Goal: Information Seeking & Learning: Learn about a topic

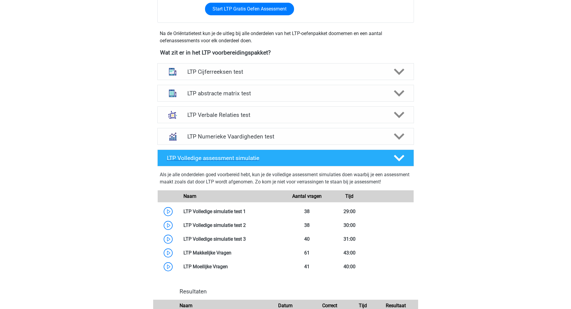
scroll to position [200, 0]
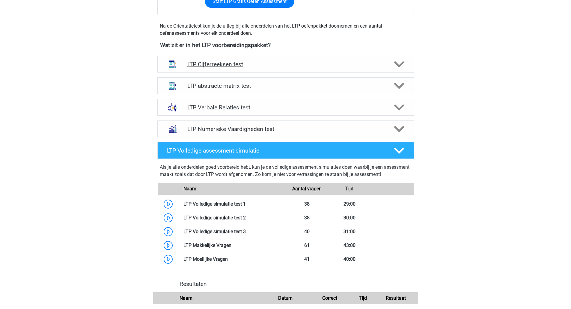
click at [233, 66] on h4 "LTP Cijferreeksen test" at bounding box center [285, 64] width 196 height 7
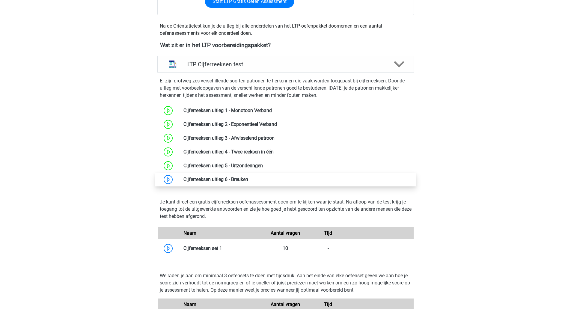
click at [248, 177] on link at bounding box center [248, 180] width 0 height 6
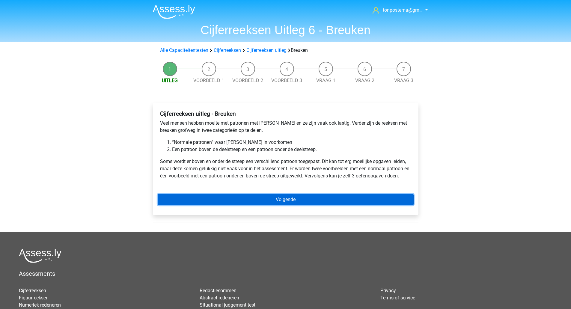
drag, startPoint x: 257, startPoint y: 200, endPoint x: 255, endPoint y: 197, distance: 3.6
click at [256, 200] on link "Volgende" at bounding box center [286, 199] width 256 height 11
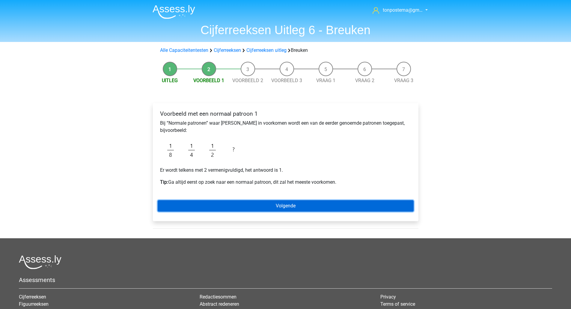
click at [200, 203] on link "Volgende" at bounding box center [286, 205] width 256 height 11
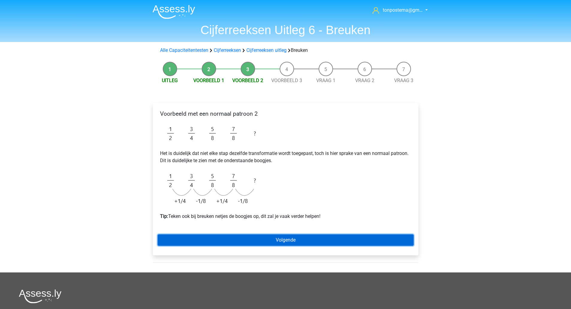
click at [253, 239] on link "Volgende" at bounding box center [286, 239] width 256 height 11
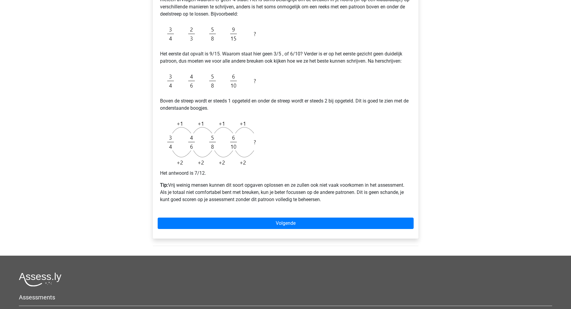
scroll to position [139, 0]
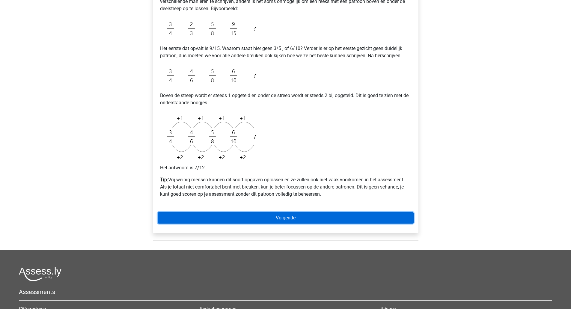
click at [278, 218] on link "Volgende" at bounding box center [286, 217] width 256 height 11
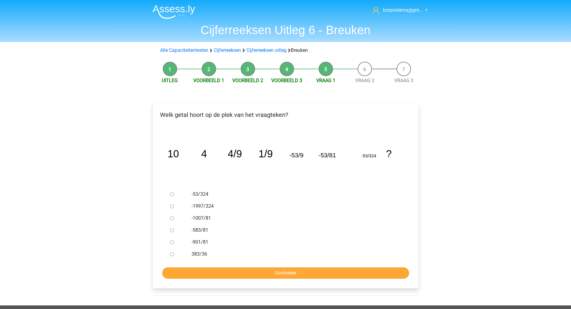
click at [171, 205] on input "-1997/324" at bounding box center [172, 206] width 4 height 4
radio input "true"
click at [171, 205] on input "-1997/324" at bounding box center [172, 206] width 4 height 4
click at [220, 272] on input "Controleer" at bounding box center [285, 272] width 247 height 11
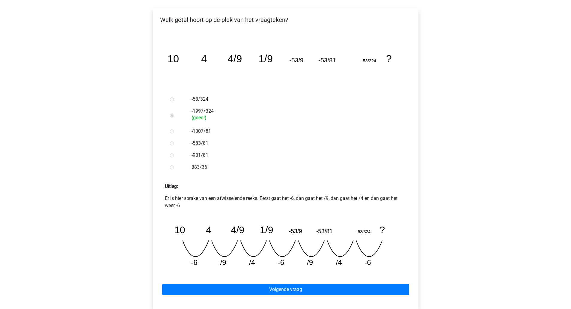
scroll to position [100, 0]
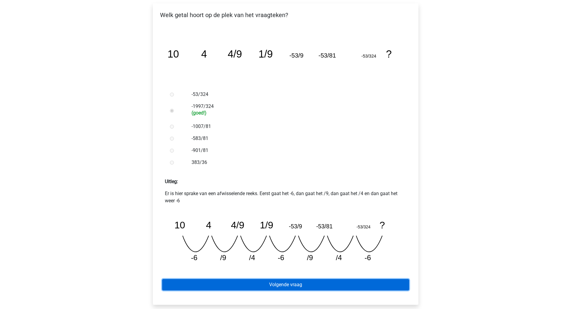
click at [339, 282] on link "Volgende vraag" at bounding box center [285, 284] width 247 height 11
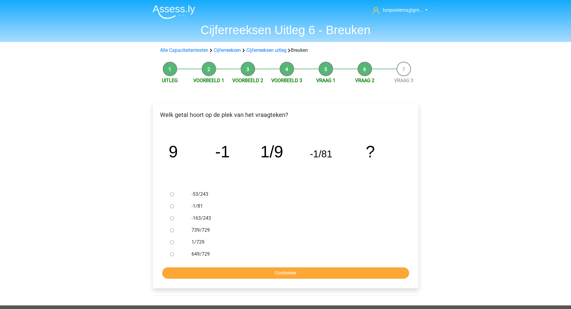
click at [174, 242] on div at bounding box center [178, 242] width 20 height 12
click at [172, 243] on input "1/729" at bounding box center [172, 242] width 4 height 4
radio input "true"
click at [184, 271] on input "Controleer" at bounding box center [285, 272] width 247 height 11
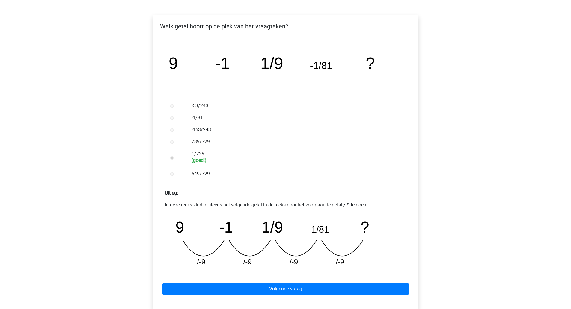
scroll to position [100, 0]
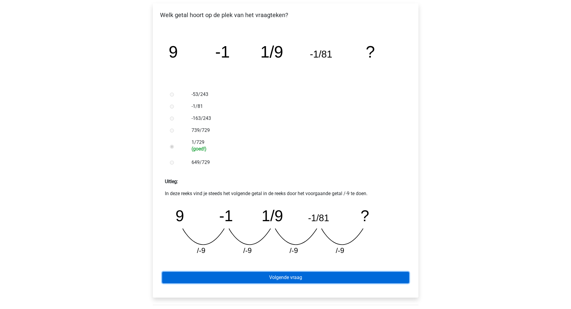
click at [291, 279] on link "Volgende vraag" at bounding box center [285, 277] width 247 height 11
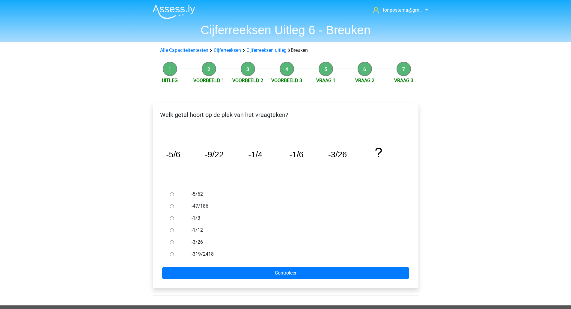
click at [197, 231] on label "-1/12" at bounding box center [294, 230] width 207 height 7
click at [174, 231] on input "-1/12" at bounding box center [172, 230] width 4 height 4
radio input "true"
click at [171, 191] on div at bounding box center [178, 194] width 20 height 12
click at [171, 194] on input "-5/62" at bounding box center [172, 194] width 4 height 4
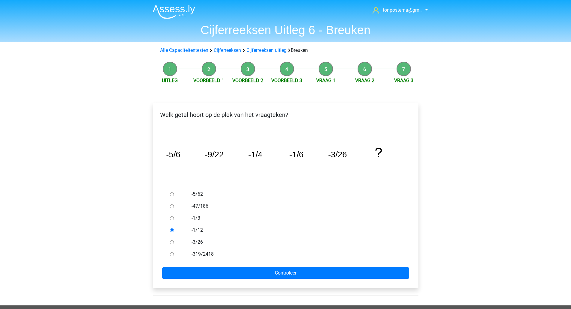
radio input "true"
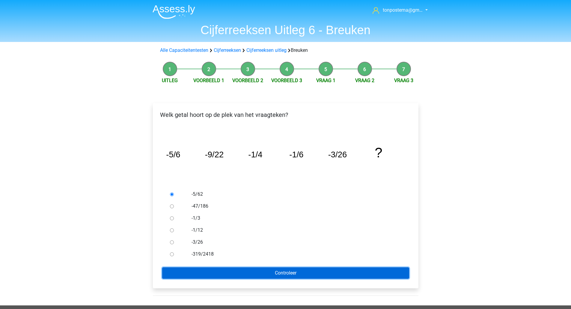
click at [220, 275] on input "Controleer" at bounding box center [285, 272] width 247 height 11
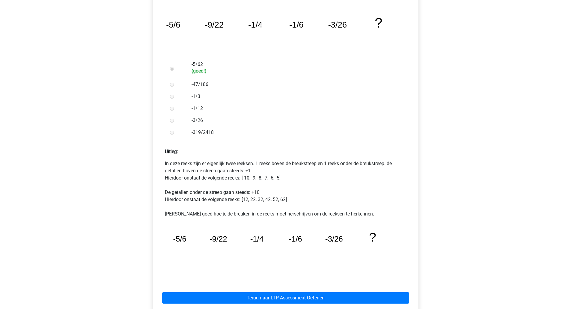
scroll to position [130, 0]
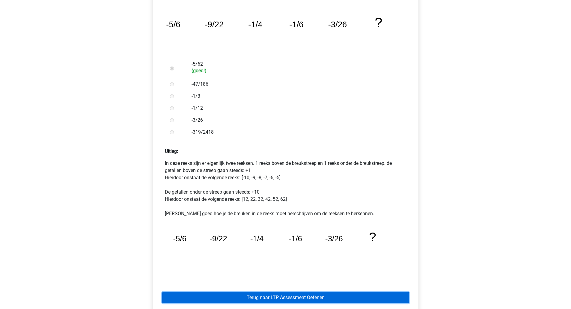
click at [256, 300] on link "Terug naar LTP Assessment Oefenen" at bounding box center [285, 297] width 247 height 11
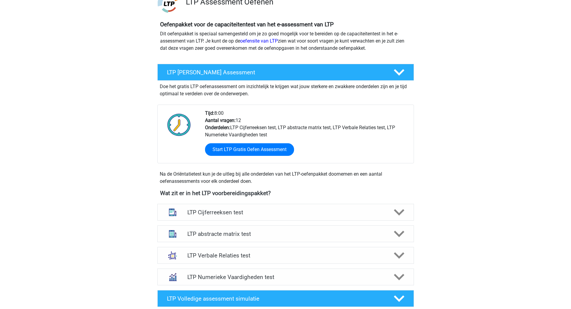
scroll to position [52, 0]
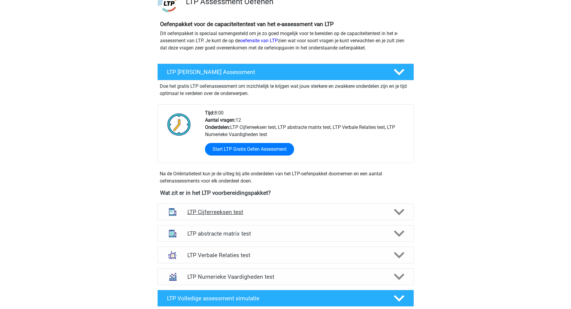
click at [272, 215] on h4 "LTP Cijferreeksen test" at bounding box center [285, 212] width 196 height 7
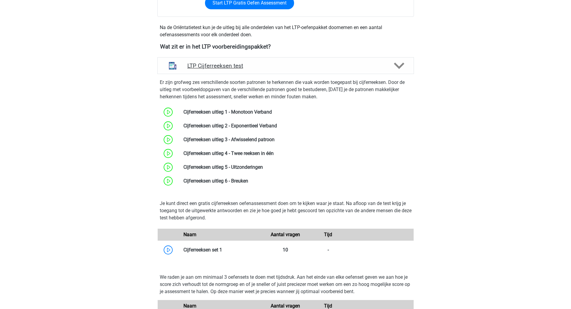
scroll to position [200, 0]
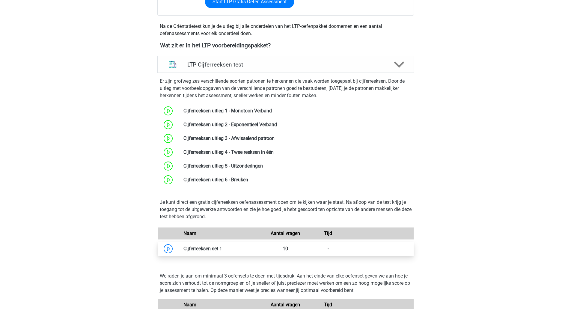
click at [222, 249] on link at bounding box center [222, 249] width 0 height 6
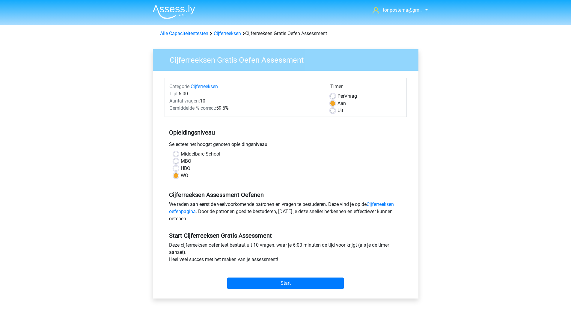
scroll to position [6, 0]
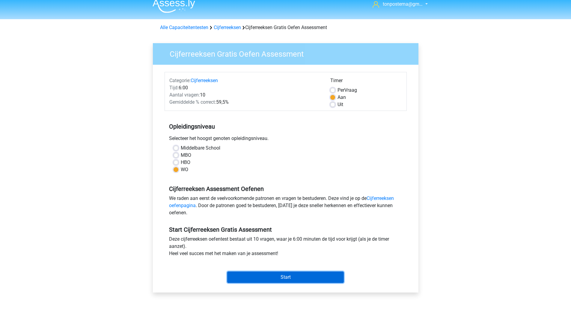
click at [252, 275] on input "Start" at bounding box center [285, 277] width 117 height 11
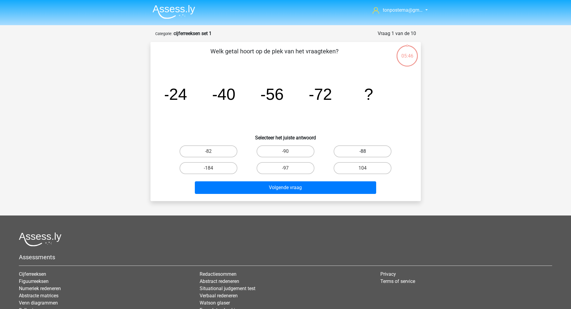
click at [351, 152] on label "-88" at bounding box center [363, 151] width 58 height 12
click at [363, 152] on input "-88" at bounding box center [365, 153] width 4 height 4
radio input "true"
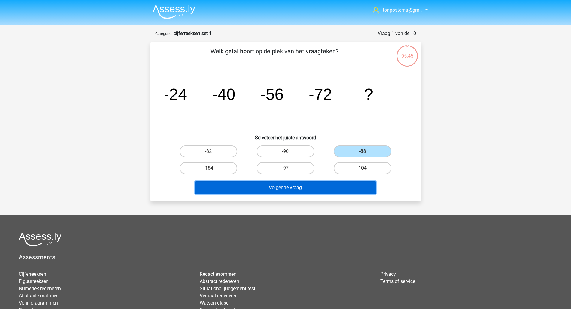
click at [310, 189] on button "Volgende vraag" at bounding box center [285, 187] width 181 height 13
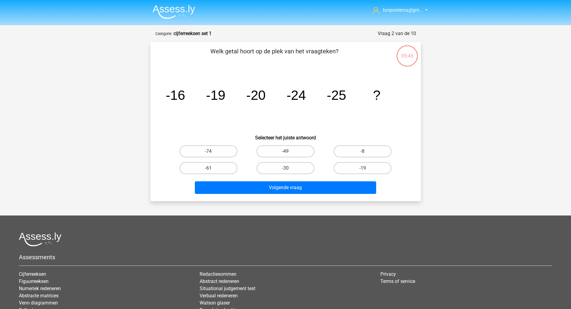
scroll to position [30, 0]
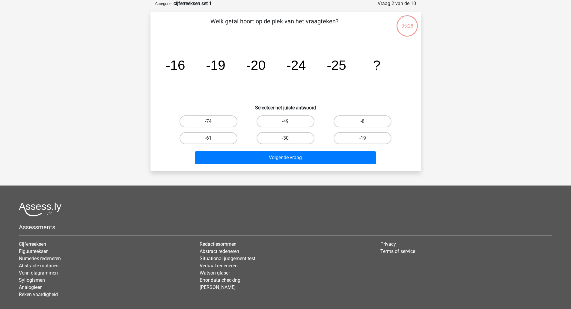
click at [288, 132] on label "-30" at bounding box center [286, 138] width 58 height 12
click at [288, 138] on input "-30" at bounding box center [287, 140] width 4 height 4
radio input "true"
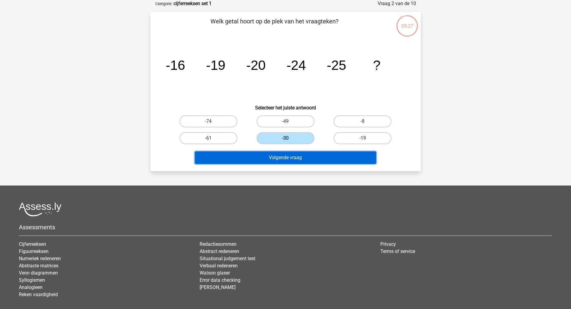
click at [284, 156] on button "Volgende vraag" at bounding box center [285, 157] width 181 height 13
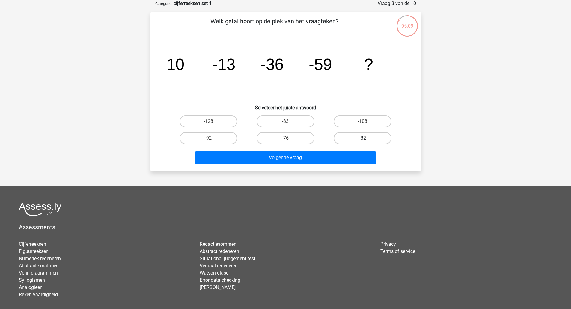
click at [350, 133] on label "-82" at bounding box center [363, 138] width 58 height 12
click at [363, 138] on input "-82" at bounding box center [365, 140] width 4 height 4
radio input "true"
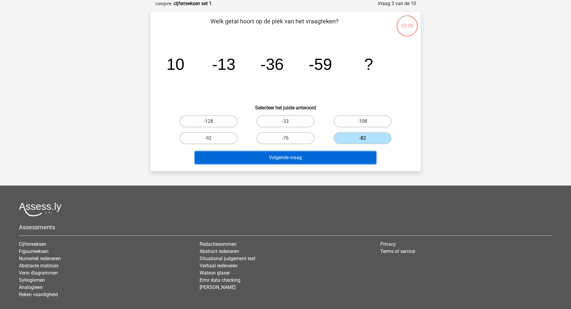
click at [331, 158] on button "Volgende vraag" at bounding box center [285, 157] width 181 height 13
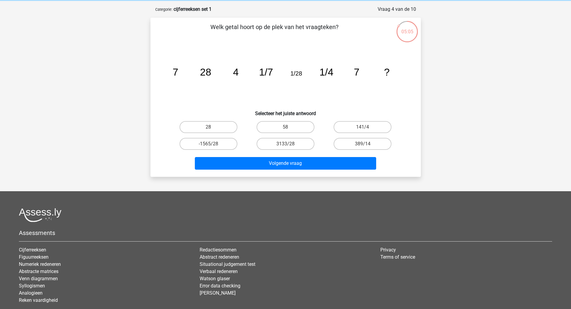
scroll to position [24, 0]
click at [169, 78] on icon "image/svg+xml 7 28 4 1/7 1/28 1/4 7 ?" at bounding box center [286, 76] width 242 height 61
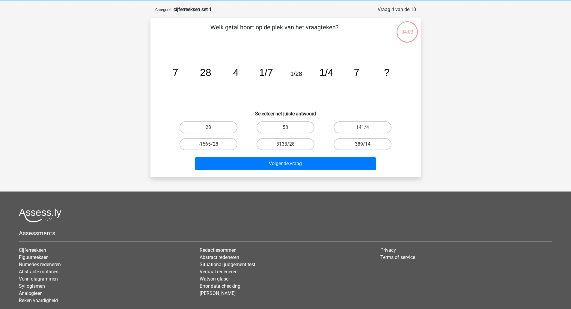
click at [169, 78] on icon "image/svg+xml 7 28 4 1/7 1/28 1/4 7 ?" at bounding box center [286, 76] width 242 height 61
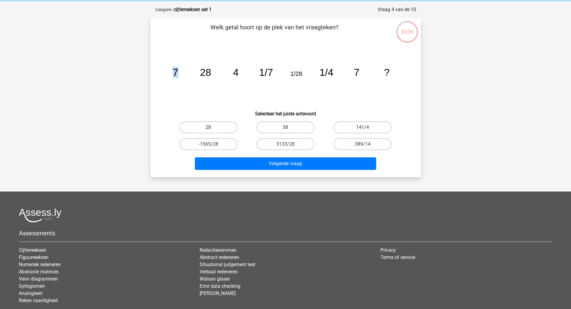
click at [169, 78] on icon "image/svg+xml 7 28 4 1/7 1/28 1/4 7 ?" at bounding box center [286, 76] width 242 height 61
click at [202, 123] on label "28" at bounding box center [209, 127] width 58 height 12
click at [208, 127] on input "28" at bounding box center [210, 129] width 4 height 4
radio input "true"
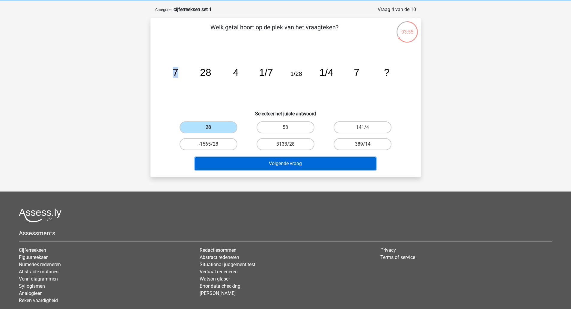
click at [248, 165] on button "Volgende vraag" at bounding box center [285, 163] width 181 height 13
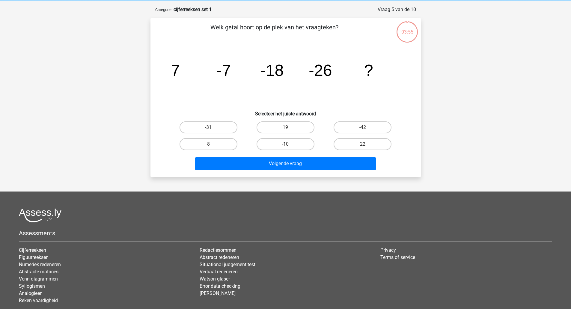
scroll to position [30, 0]
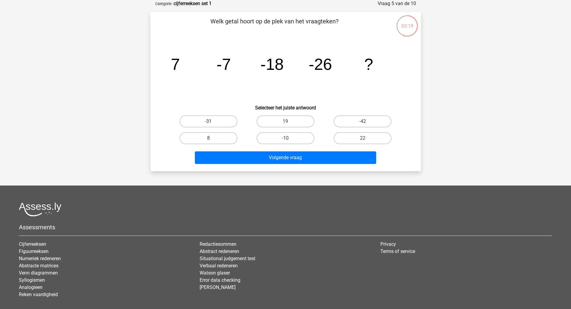
click at [222, 118] on label "-31" at bounding box center [209, 121] width 58 height 12
click at [212, 121] on input "-31" at bounding box center [210, 123] width 4 height 4
radio input "true"
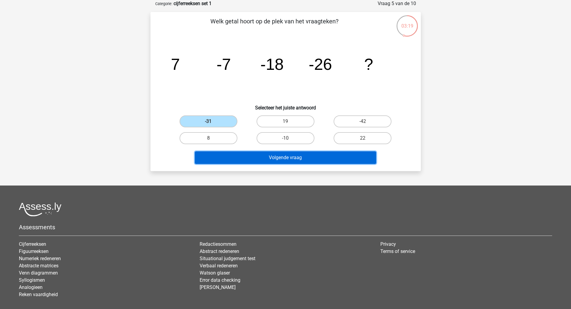
click at [248, 157] on button "Volgende vraag" at bounding box center [285, 157] width 181 height 13
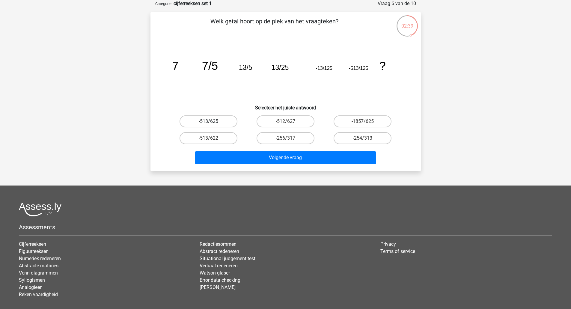
click at [224, 118] on label "-513/625" at bounding box center [209, 121] width 58 height 12
click at [212, 121] on input "-513/625" at bounding box center [210, 123] width 4 height 4
radio input "true"
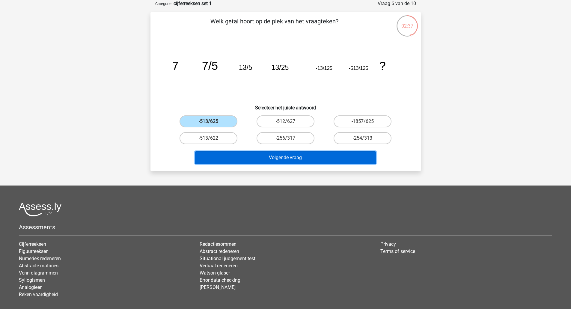
click at [243, 158] on button "Volgende vraag" at bounding box center [285, 157] width 181 height 13
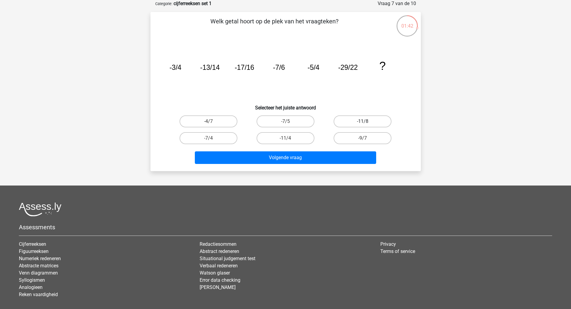
click at [346, 121] on label "-11/8" at bounding box center [363, 121] width 58 height 12
click at [363, 121] on input "-11/8" at bounding box center [365, 123] width 4 height 4
radio input "true"
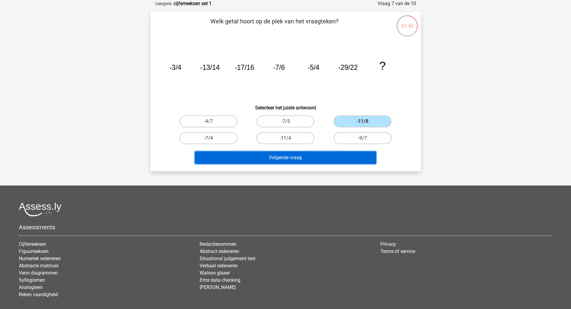
click at [320, 163] on button "Volgende vraag" at bounding box center [285, 157] width 181 height 13
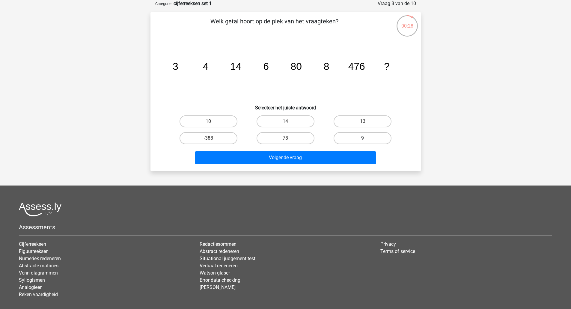
click at [353, 140] on label "9" at bounding box center [363, 138] width 58 height 12
click at [363, 140] on input "9" at bounding box center [365, 140] width 4 height 4
radio input "true"
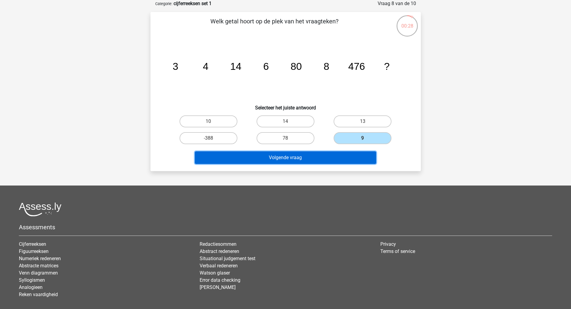
click at [336, 159] on button "Volgende vraag" at bounding box center [285, 157] width 181 height 13
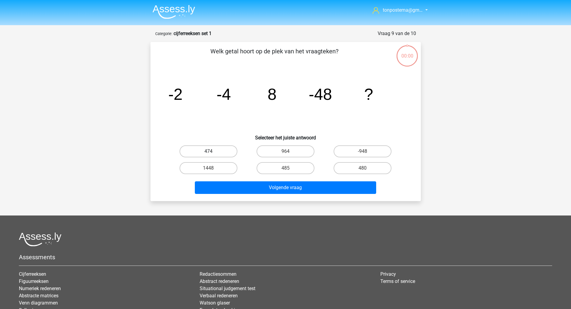
scroll to position [30, 0]
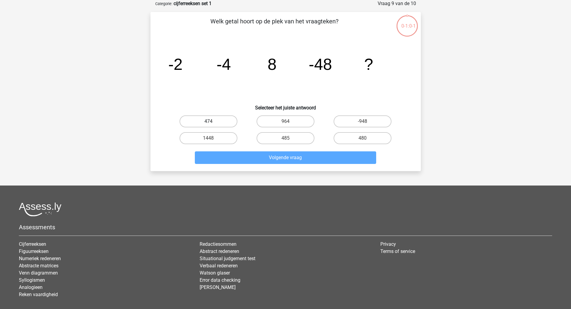
click at [226, 122] on label "474" at bounding box center [209, 121] width 58 height 12
click at [212, 122] on input "474" at bounding box center [210, 123] width 4 height 4
radio input "true"
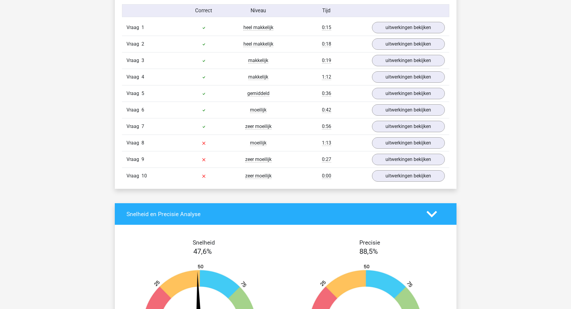
scroll to position [399, 0]
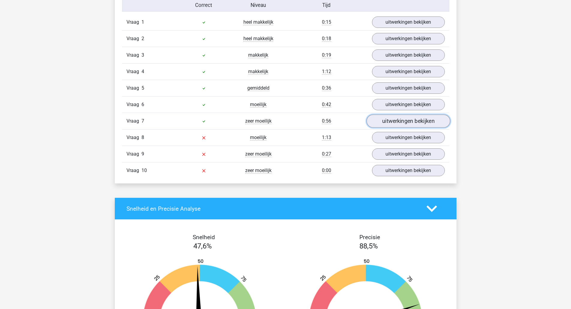
click at [415, 121] on link "uitwerkingen bekijken" at bounding box center [408, 120] width 84 height 13
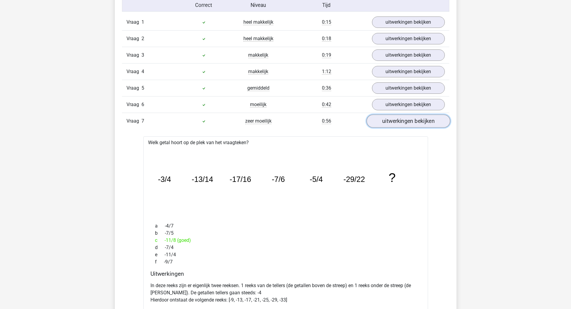
click at [425, 125] on link "uitwerkingen bekijken" at bounding box center [408, 120] width 84 height 13
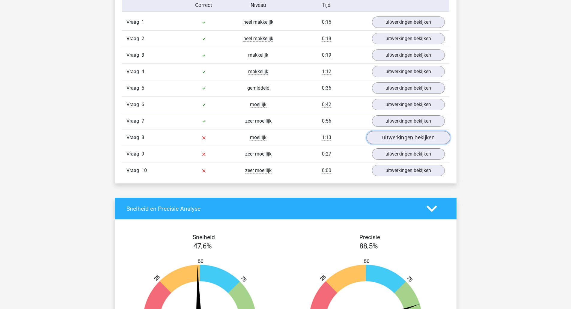
click at [419, 138] on link "uitwerkingen bekijken" at bounding box center [408, 137] width 84 height 13
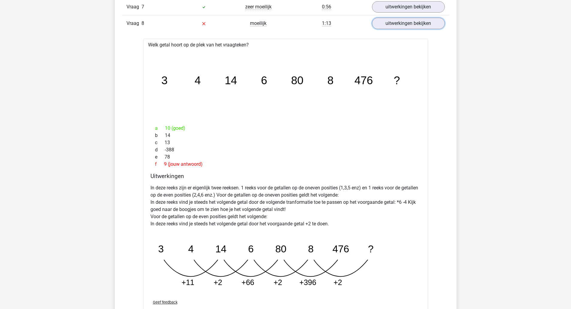
scroll to position [500, 0]
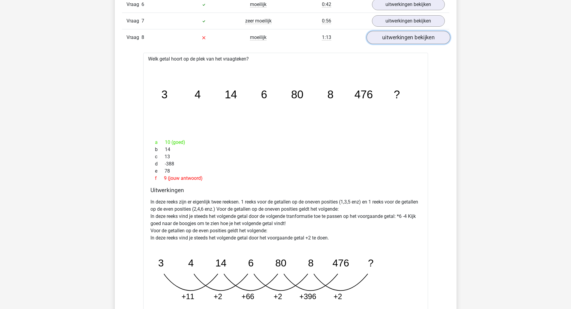
click at [399, 39] on link "uitwerkingen bekijken" at bounding box center [408, 37] width 84 height 13
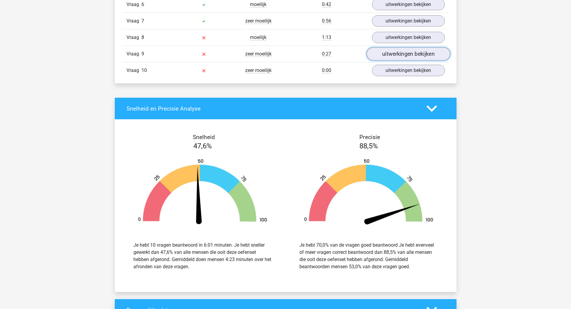
click at [397, 52] on link "uitwerkingen bekijken" at bounding box center [408, 53] width 84 height 13
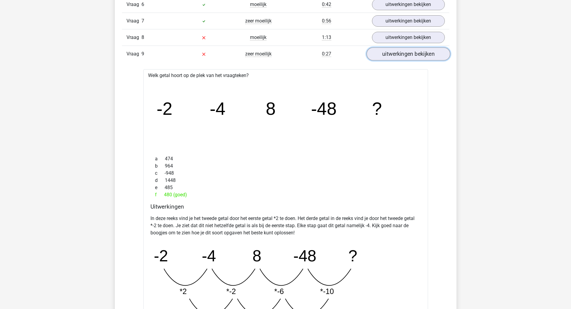
click at [402, 55] on link "uitwerkingen bekijken" at bounding box center [408, 53] width 84 height 13
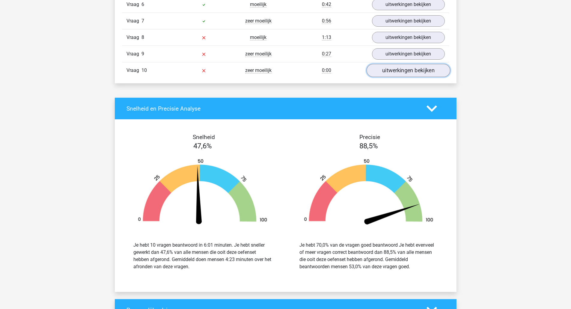
click at [396, 67] on link "uitwerkingen bekijken" at bounding box center [408, 70] width 84 height 13
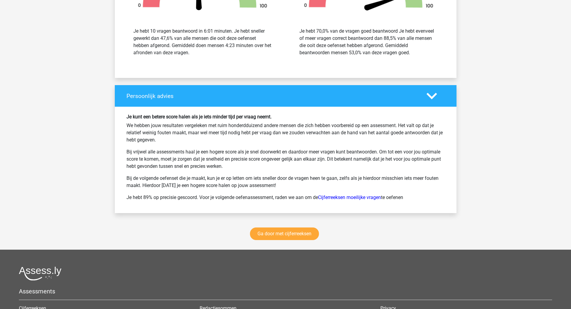
scroll to position [1013, 0]
click at [276, 235] on link "Ga door met cijferreeksen" at bounding box center [284, 233] width 69 height 13
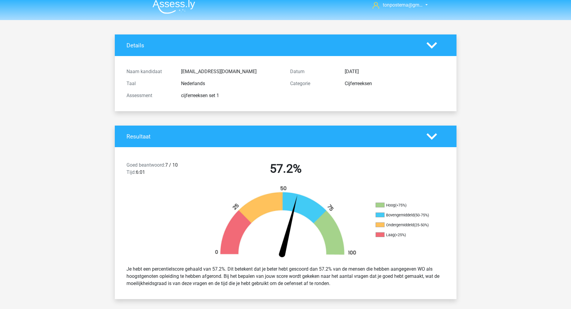
scroll to position [0, 0]
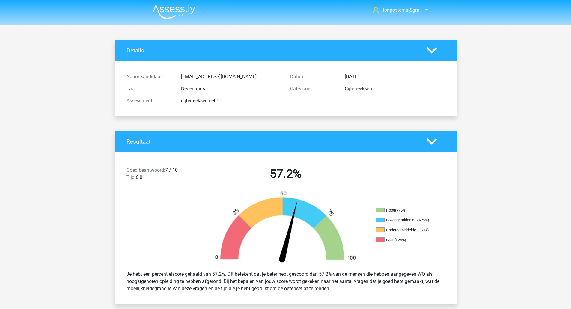
click at [179, 12] on img at bounding box center [174, 12] width 43 height 14
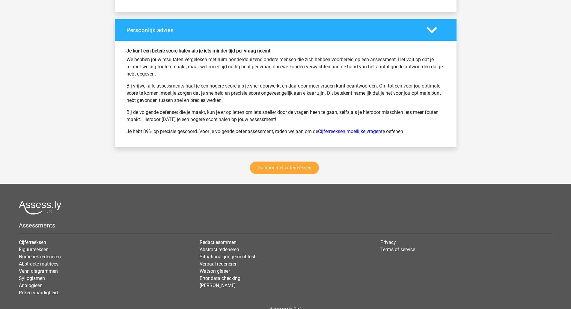
scroll to position [1111, 0]
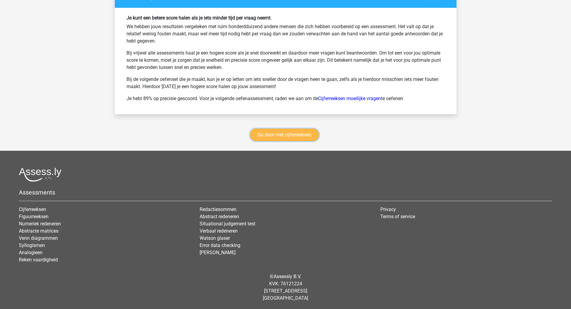
click at [268, 133] on link "Ga door met cijferreeksen" at bounding box center [284, 135] width 69 height 13
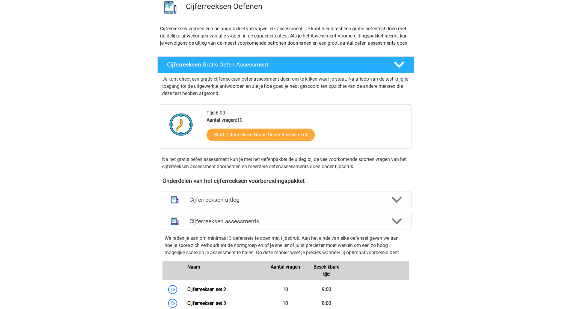
scroll to position [50, 0]
click at [396, 226] on icon at bounding box center [396, 221] width 10 height 10
click at [402, 226] on div at bounding box center [396, 221] width 20 height 10
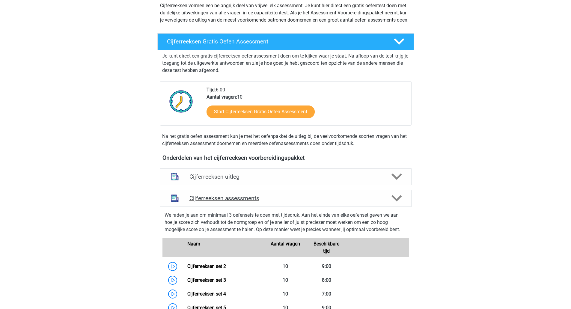
click at [396, 203] on icon at bounding box center [396, 198] width 10 height 10
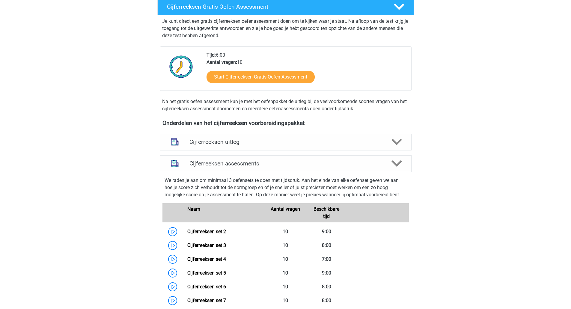
scroll to position [0, 0]
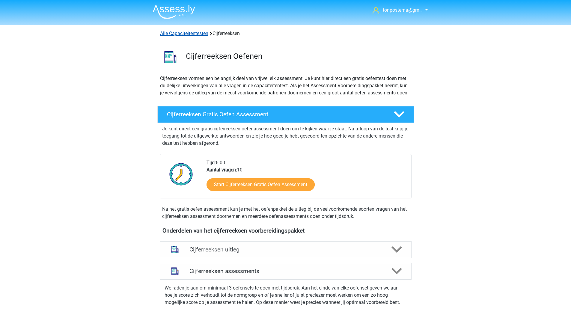
click at [188, 33] on link "Alle Capaciteitentesten" at bounding box center [184, 34] width 48 height 6
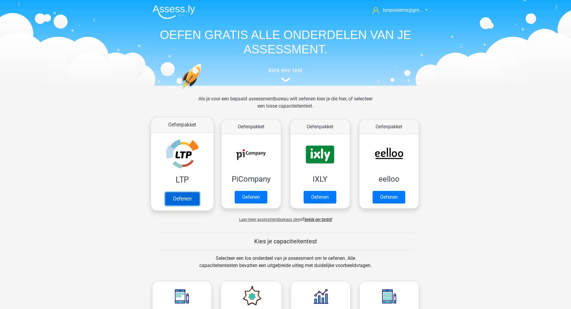
click at [183, 192] on link "Oefenen" at bounding box center [182, 198] width 34 height 13
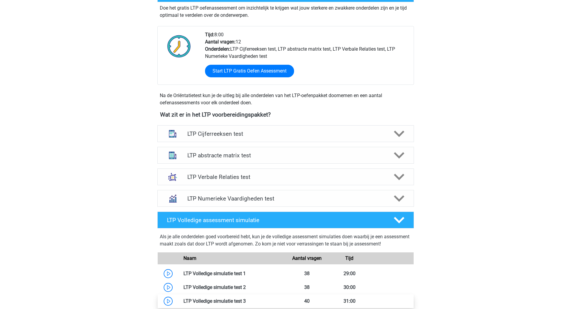
scroll to position [100, 0]
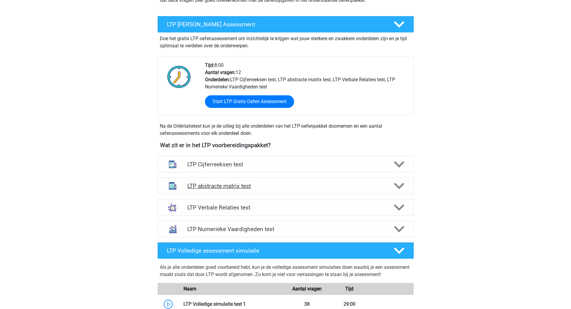
click at [395, 185] on polygon at bounding box center [399, 186] width 10 height 7
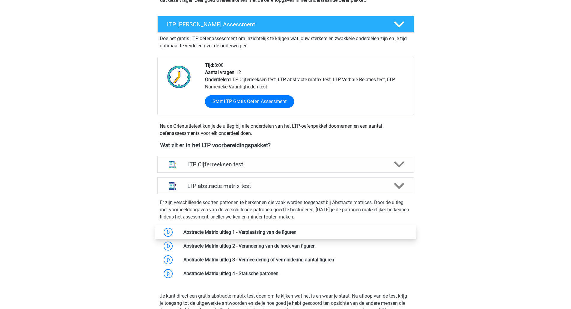
click at [296, 235] on link at bounding box center [296, 232] width 0 height 6
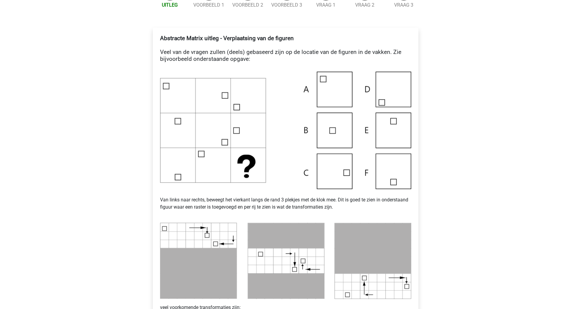
scroll to position [85, 0]
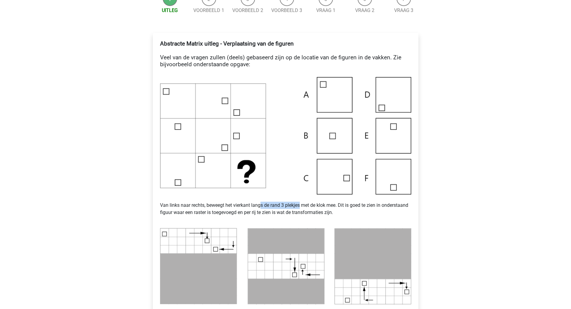
drag, startPoint x: 261, startPoint y: 206, endPoint x: 301, endPoint y: 206, distance: 39.9
click at [301, 206] on p "Van links naar rechts, beweegt het vierkant langs de rand 3 plekjes met de klok…" at bounding box center [285, 208] width 251 height 29
click at [278, 209] on p "Van links naar rechts, beweegt het vierkant langs de rand 3 plekjes met de klok…" at bounding box center [285, 208] width 251 height 29
click at [324, 174] on img at bounding box center [285, 135] width 251 height 117
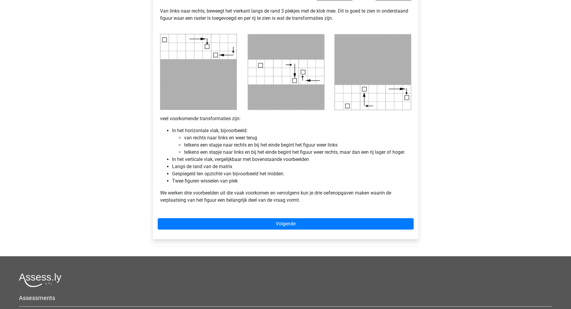
scroll to position [284, 0]
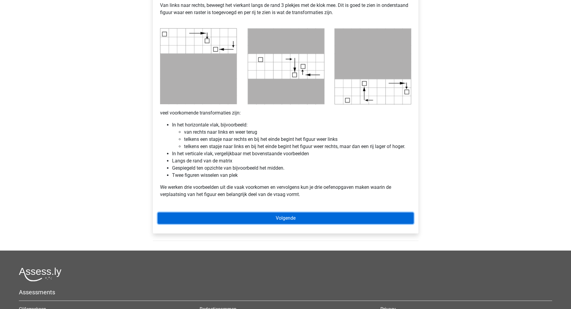
click at [278, 219] on link "Volgende" at bounding box center [286, 217] width 256 height 11
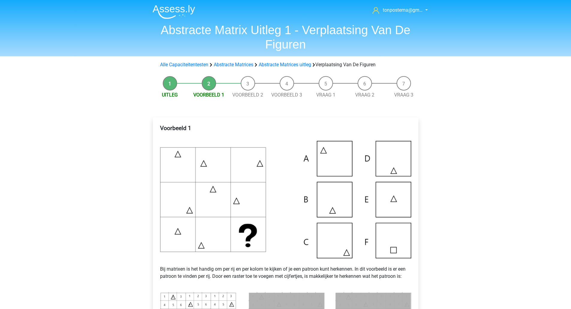
click at [248, 218] on img at bounding box center [285, 199] width 251 height 117
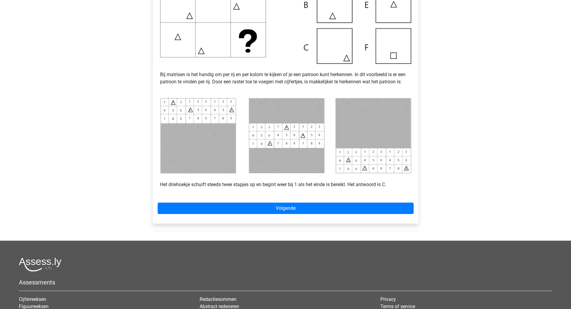
scroll to position [200, 0]
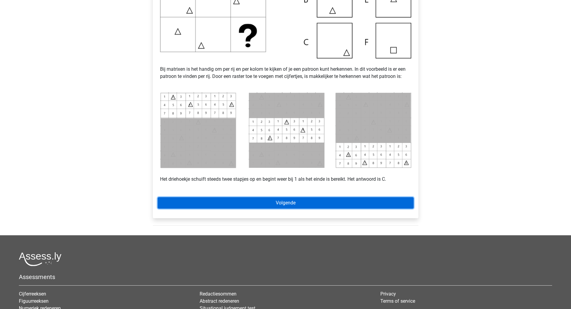
click at [280, 206] on link "Volgende" at bounding box center [286, 202] width 256 height 11
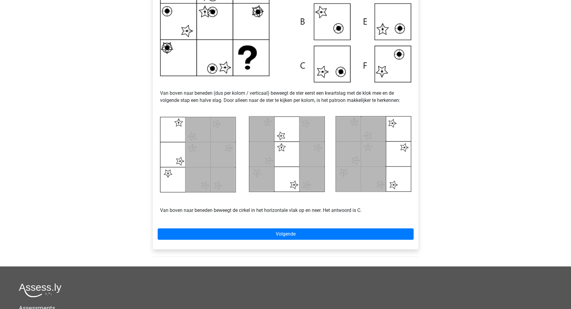
scroll to position [180, 0]
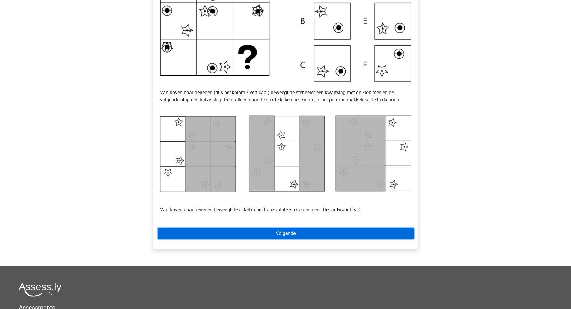
click at [251, 236] on link "Volgende" at bounding box center [286, 233] width 256 height 11
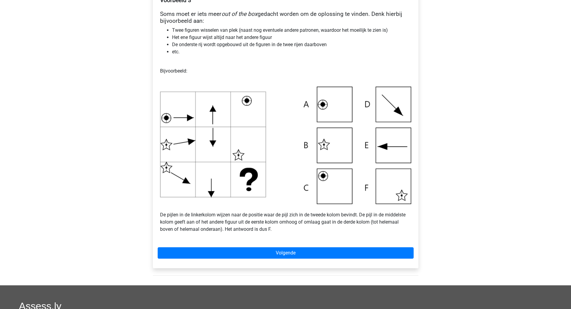
scroll to position [128, 0]
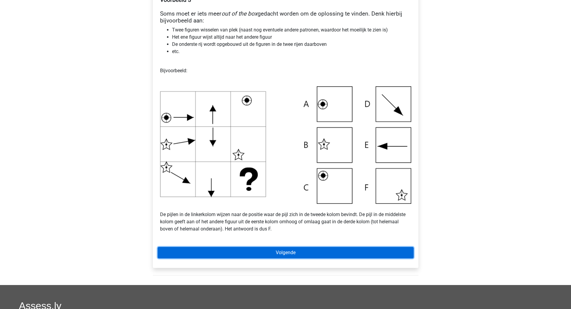
click at [203, 256] on link "Volgende" at bounding box center [286, 252] width 256 height 11
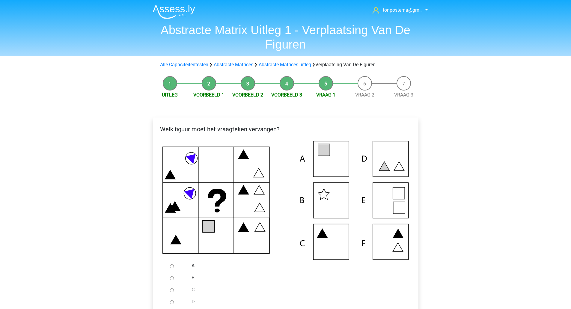
scroll to position [100, 0]
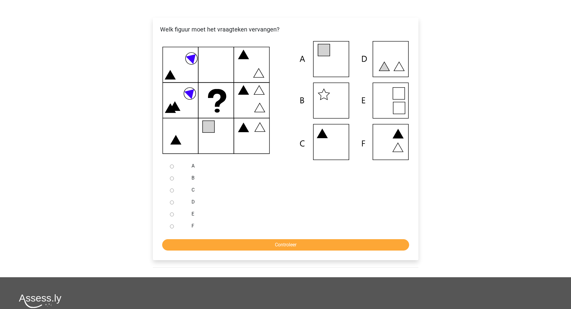
click at [171, 202] on input "D" at bounding box center [172, 202] width 4 height 4
radio input "true"
click at [206, 241] on input "Controleer" at bounding box center [285, 244] width 247 height 11
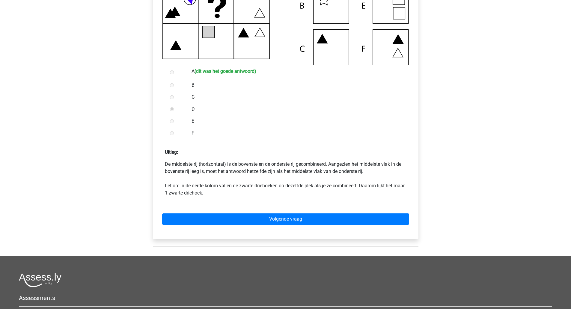
scroll to position [200, 0]
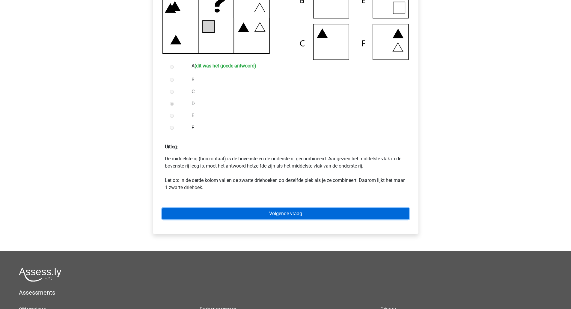
click at [216, 208] on link "Volgende vraag" at bounding box center [285, 213] width 247 height 11
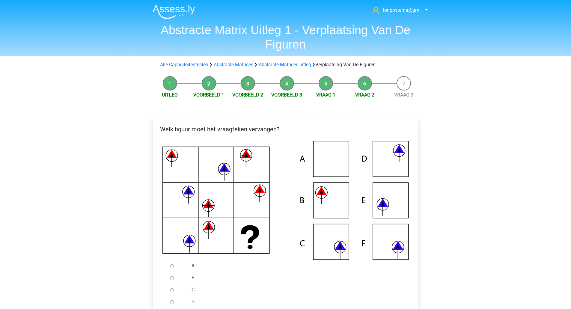
scroll to position [100, 0]
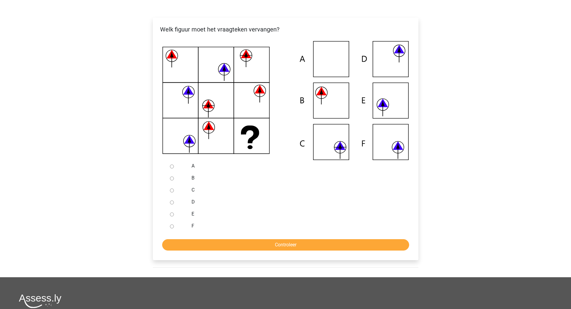
drag, startPoint x: 340, startPoint y: 103, endPoint x: 337, endPoint y: 111, distance: 8.3
click at [340, 103] on icon at bounding box center [285, 100] width 246 height 119
click at [173, 179] on input "B" at bounding box center [172, 179] width 4 height 4
radio input "true"
click at [199, 246] on input "Controleer" at bounding box center [285, 244] width 247 height 11
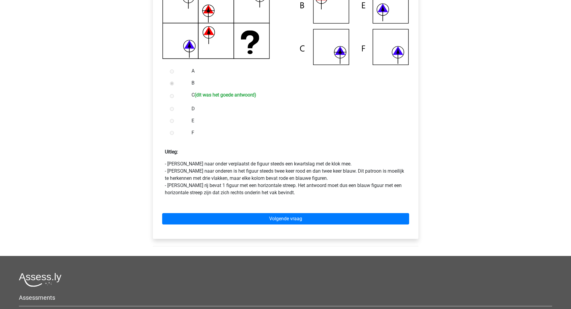
scroll to position [200, 0]
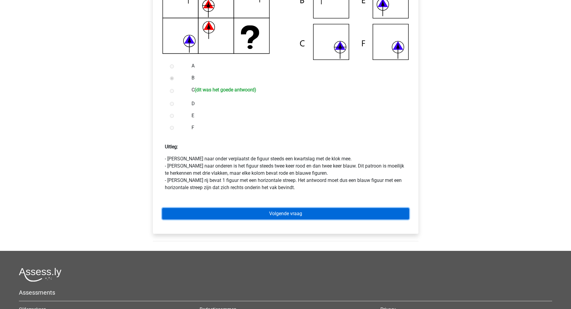
click at [236, 214] on link "Volgende vraag" at bounding box center [285, 213] width 247 height 11
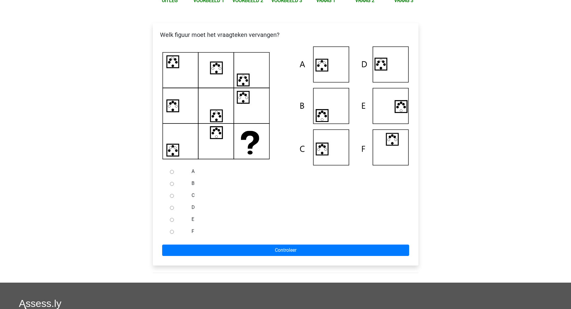
scroll to position [100, 0]
